Goal: Information Seeking & Learning: Learn about a topic

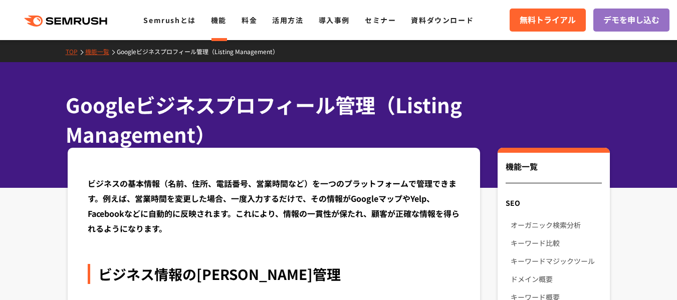
click at [220, 22] on link "機能" at bounding box center [219, 20] width 16 height 10
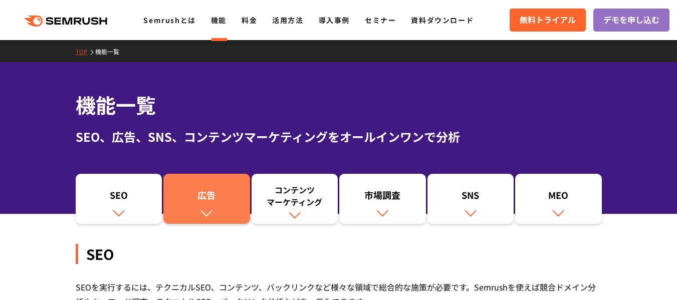
click at [201, 195] on div "広告" at bounding box center [206, 197] width 77 height 17
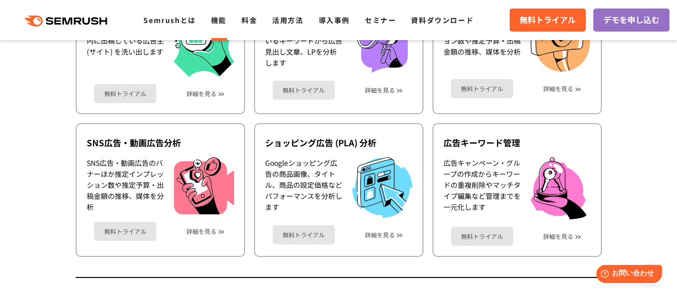
scroll to position [993, 0]
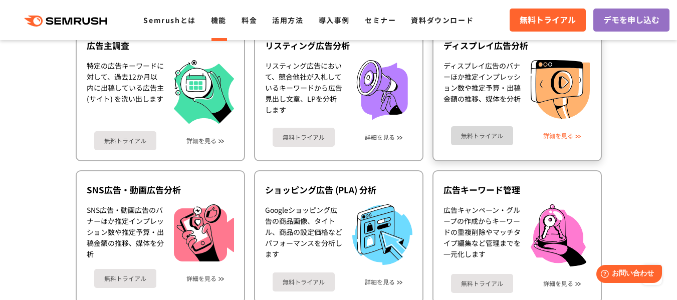
click at [565, 138] on link "詳細を見る" at bounding box center [558, 135] width 30 height 7
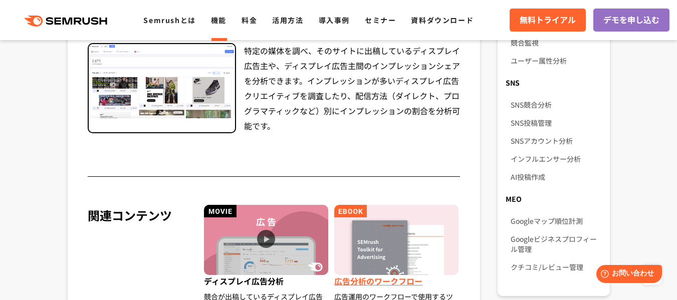
scroll to position [702, 0]
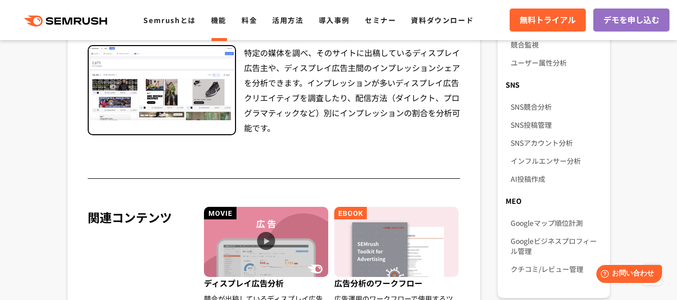
click at [510, 192] on div "MEO" at bounding box center [554, 201] width 112 height 18
click at [528, 232] on link "Googleビジネスプロフィール管理" at bounding box center [556, 246] width 91 height 28
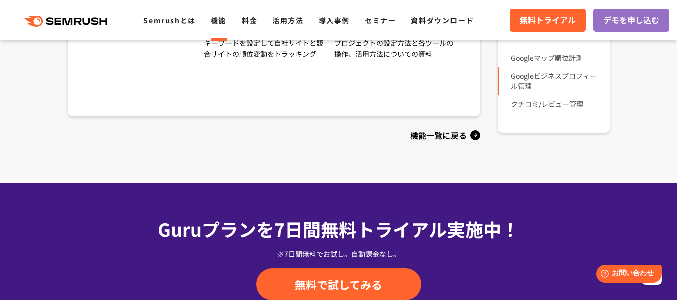
scroll to position [902, 0]
